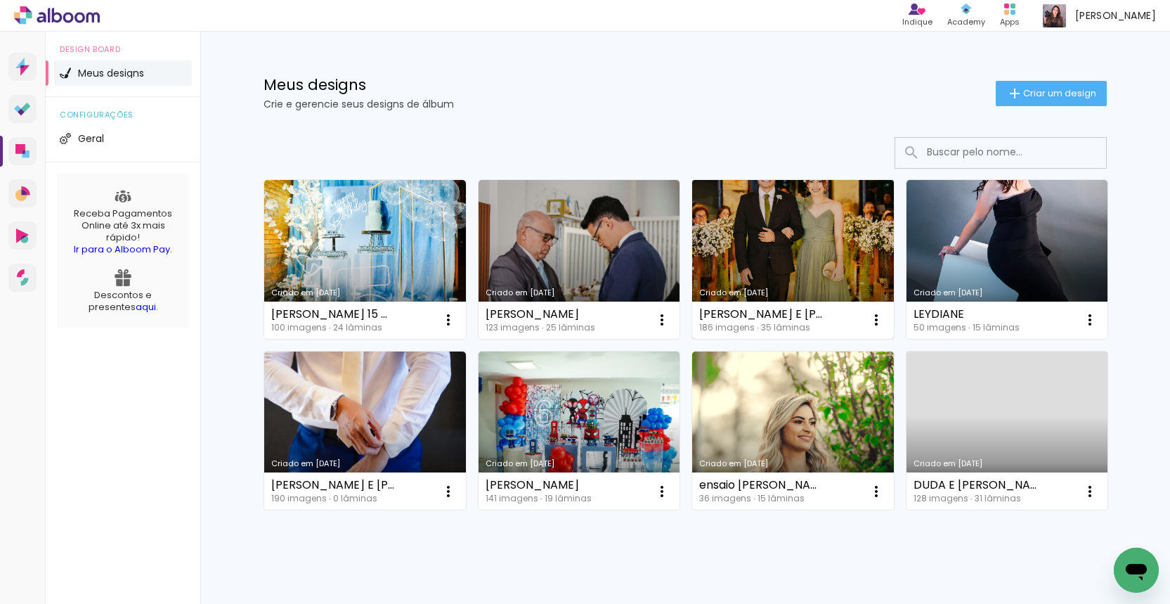
click at [763, 236] on link "Criado em [DATE]" at bounding box center [793, 259] width 202 height 159
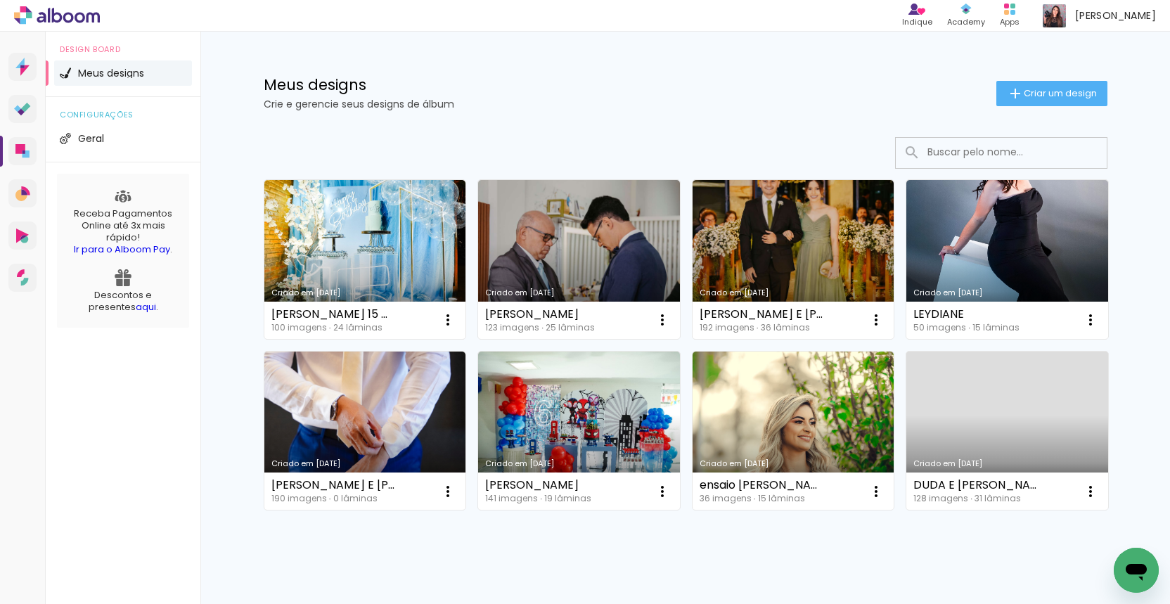
drag, startPoint x: 804, startPoint y: 250, endPoint x: 803, endPoint y: 329, distance: 79.4
click at [804, 250] on link "Criado em [DATE]" at bounding box center [793, 259] width 202 height 159
